Goal: Transaction & Acquisition: Purchase product/service

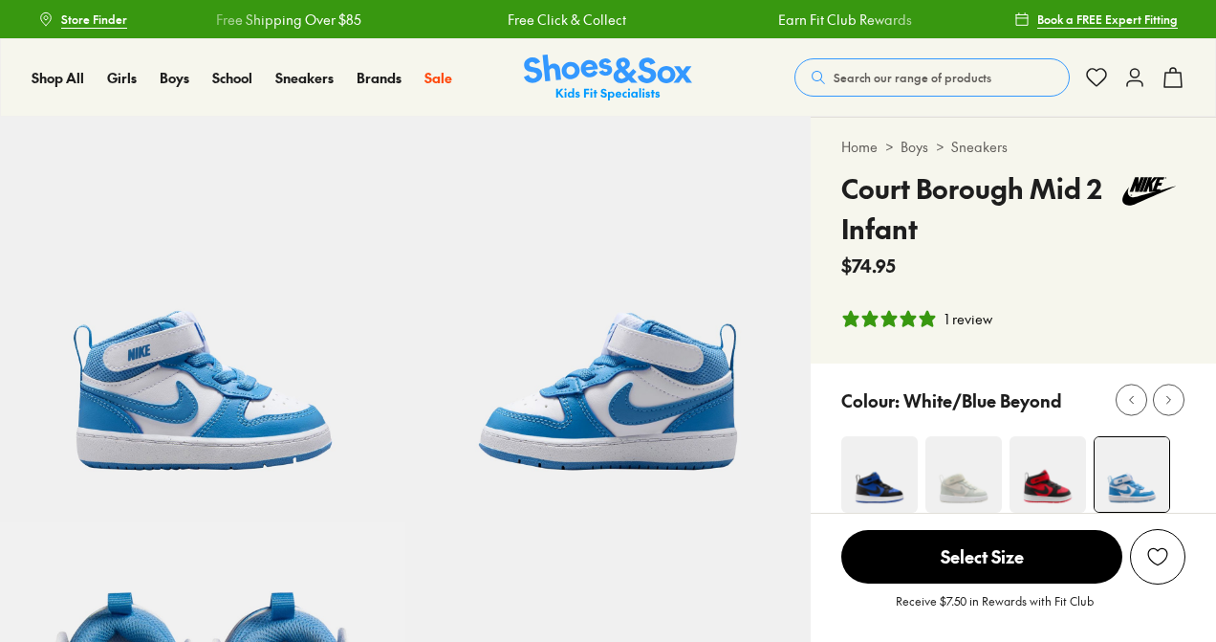
select select "*"
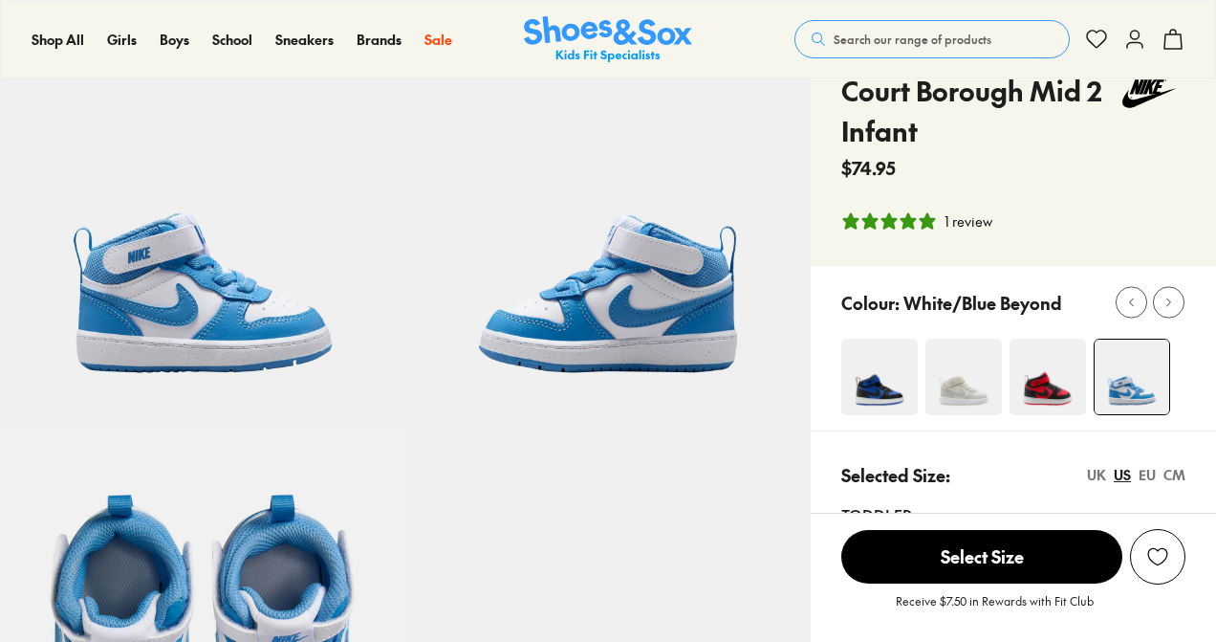
scroll to position [126, 0]
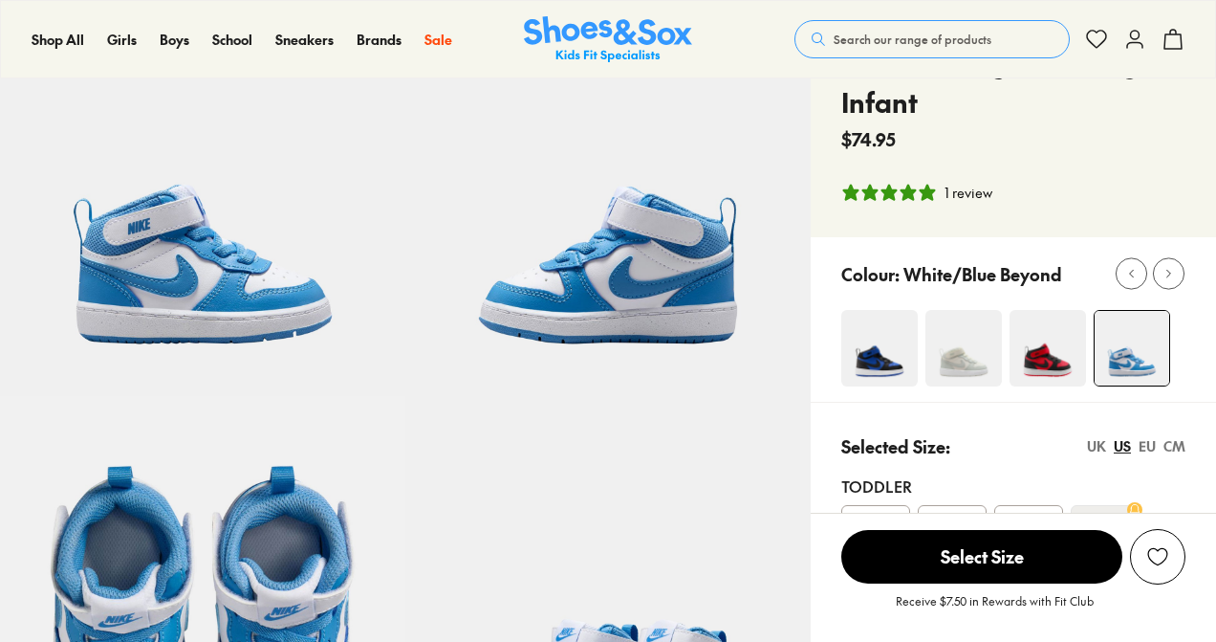
click at [975, 353] on img at bounding box center [964, 348] width 76 height 76
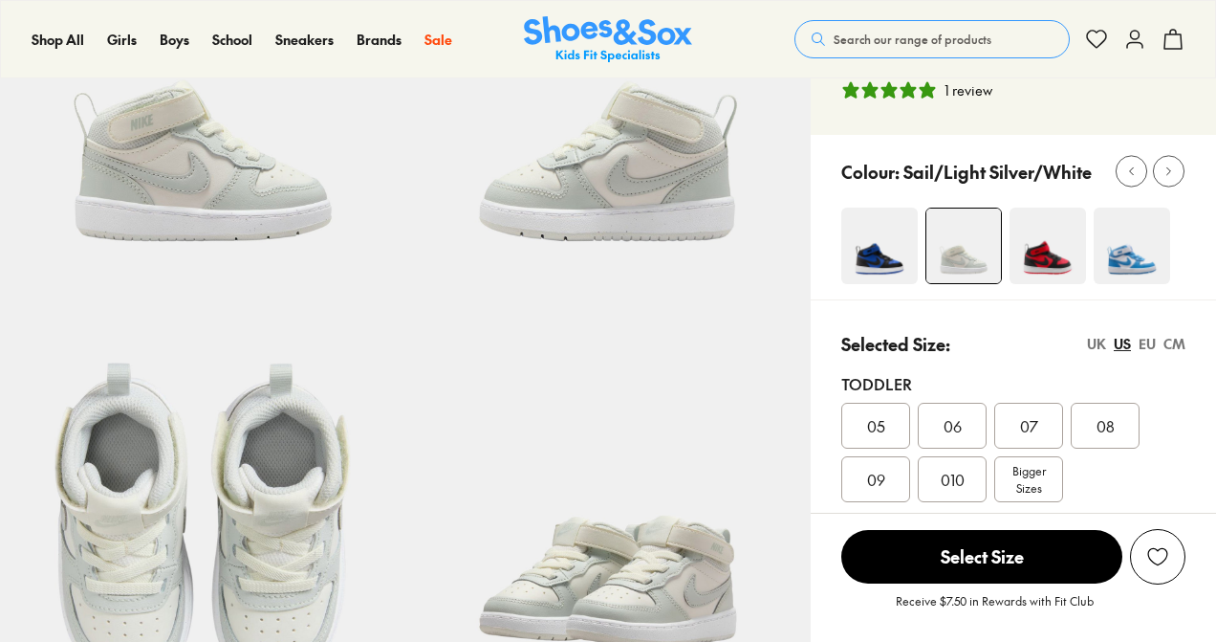
select select "*"
click at [1141, 245] on img at bounding box center [1132, 245] width 76 height 76
click at [1132, 264] on img at bounding box center [1132, 245] width 76 height 76
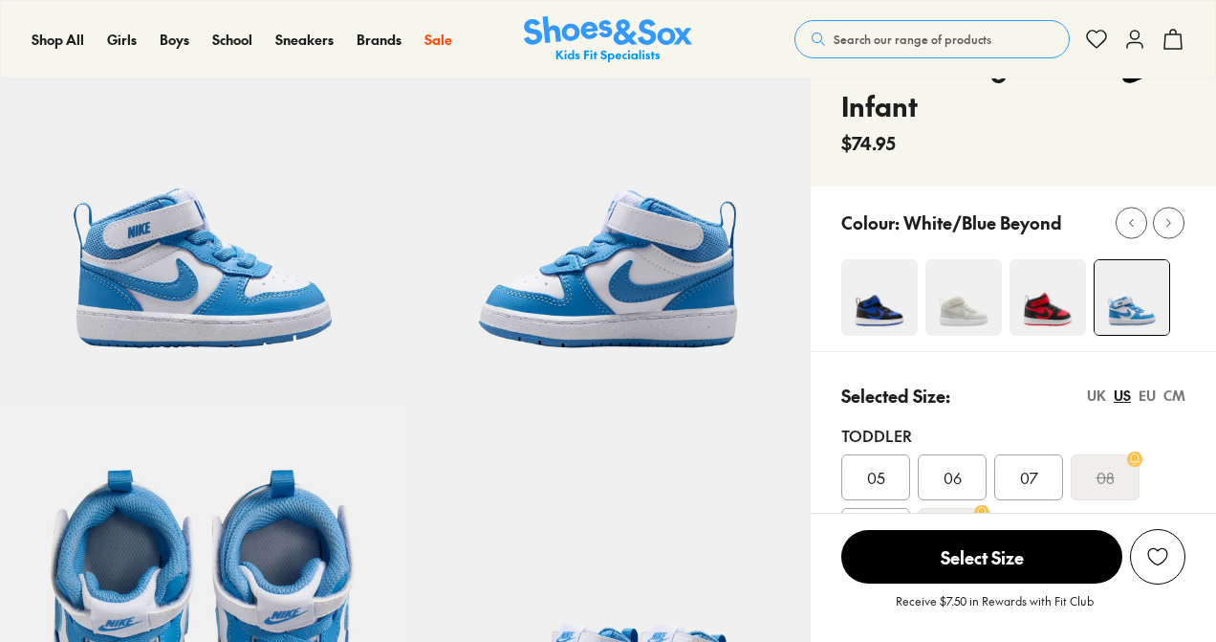
select select "*"
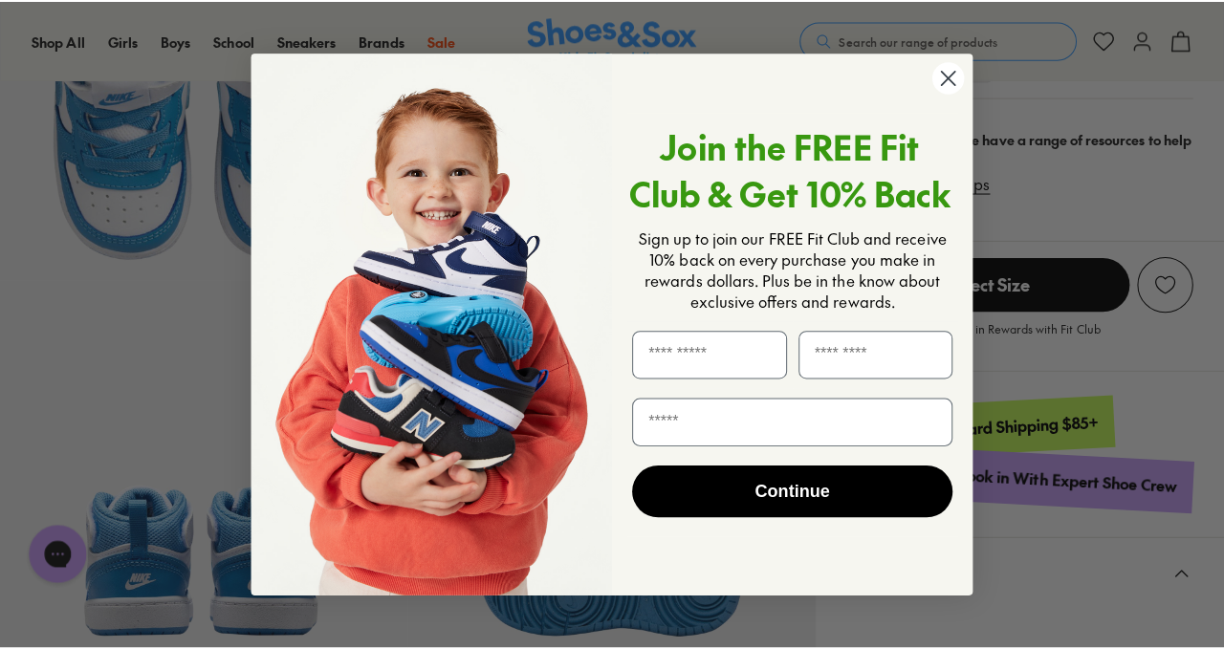
scroll to position [653, 0]
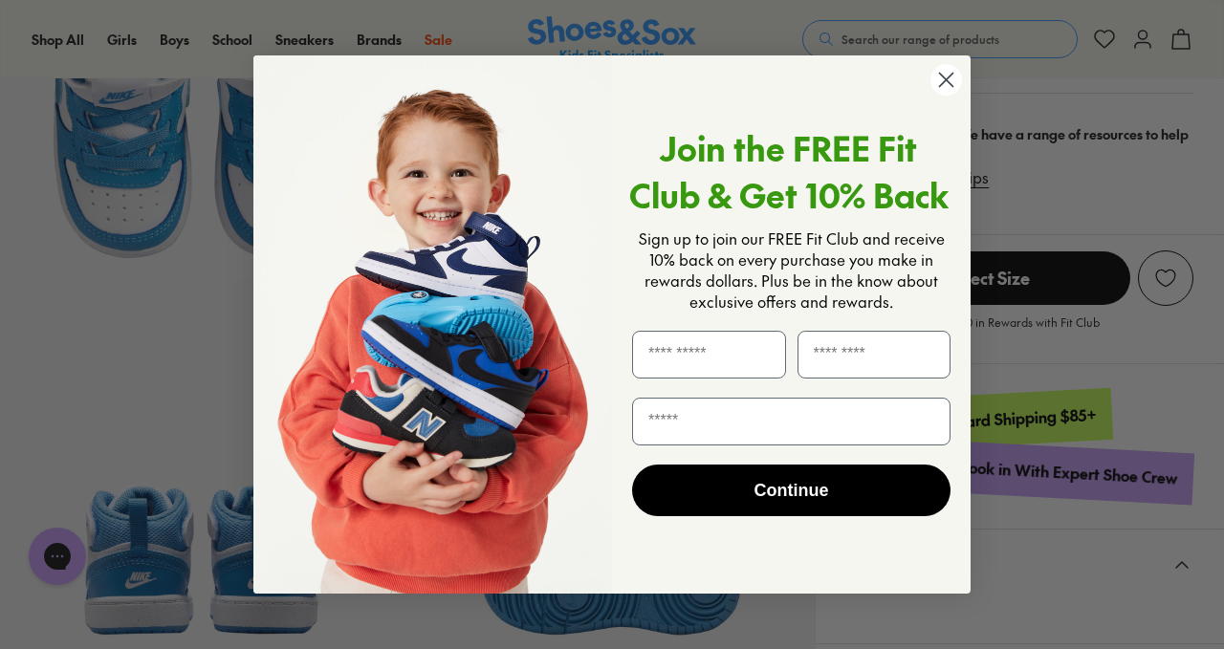
click at [951, 76] on circle "Close dialog" at bounding box center [946, 80] width 32 height 32
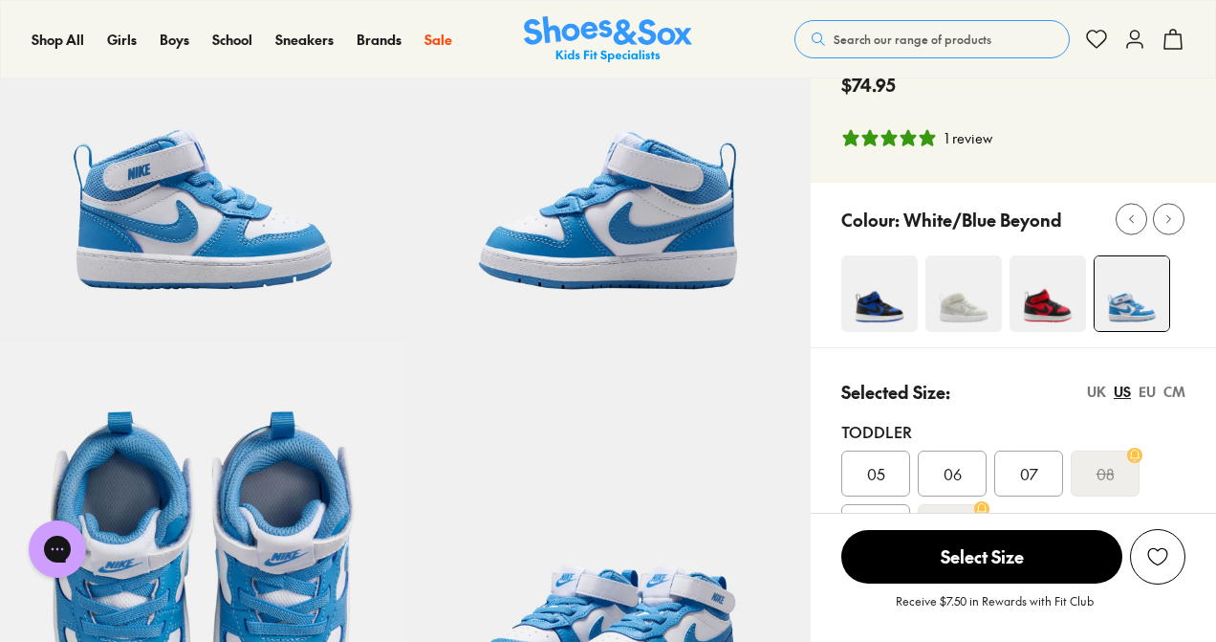
scroll to position [186, 0]
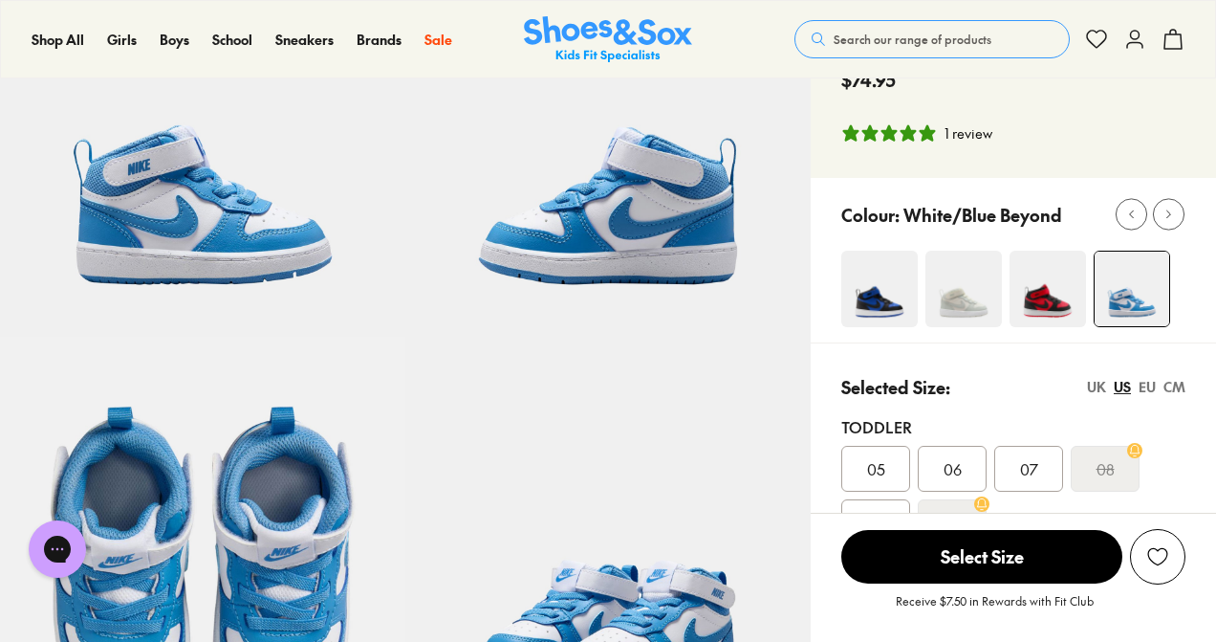
click at [1147, 386] on div "EU" at bounding box center [1147, 387] width 17 height 20
click at [1091, 386] on div "UK" at bounding box center [1096, 387] width 19 height 20
click at [1018, 291] on img at bounding box center [1048, 289] width 76 height 76
